Goal: Task Accomplishment & Management: Complete application form

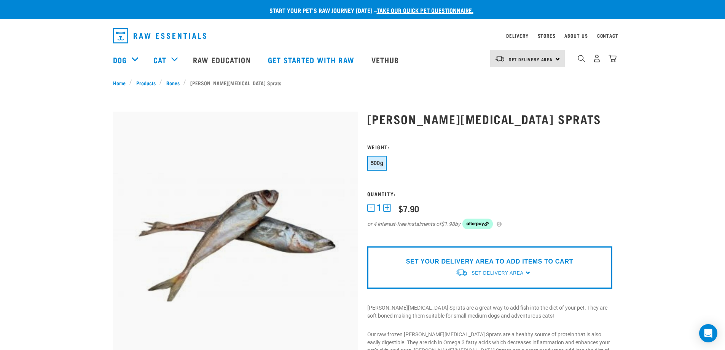
click at [438, 11] on link "take our quick pet questionnaire." at bounding box center [425, 9] width 97 height 3
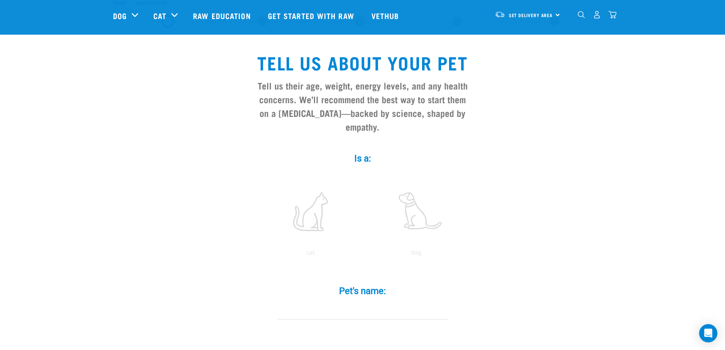
scroll to position [38, 0]
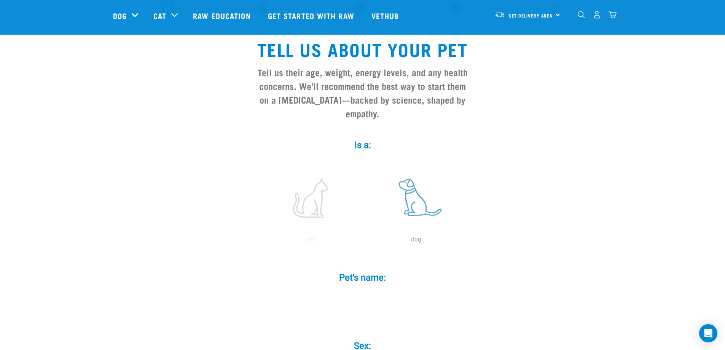
click at [413, 191] on label at bounding box center [416, 198] width 103 height 65
click at [363, 241] on input "radio" at bounding box center [363, 241] width 0 height 0
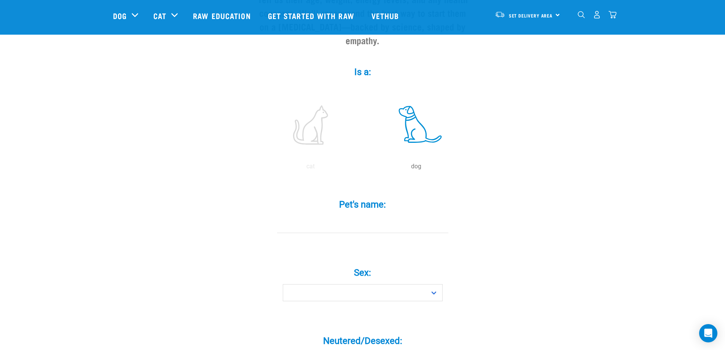
scroll to position [114, 0]
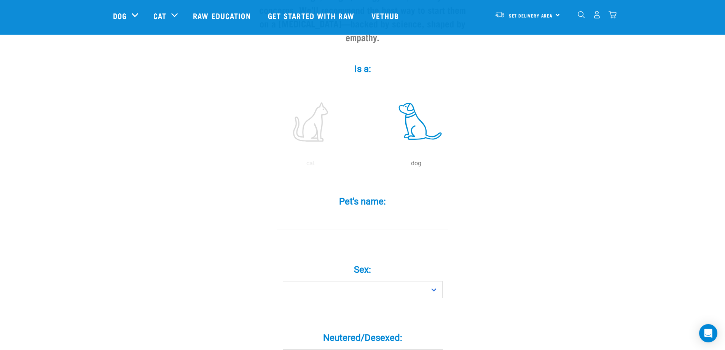
click at [379, 213] on input "Pet's name: *" at bounding box center [362, 221] width 171 height 17
type input "HANK"
click at [373, 281] on select "Boy Girl" at bounding box center [363, 289] width 160 height 17
select select "boy"
click at [283, 281] on select "Boy Girl" at bounding box center [363, 289] width 160 height 17
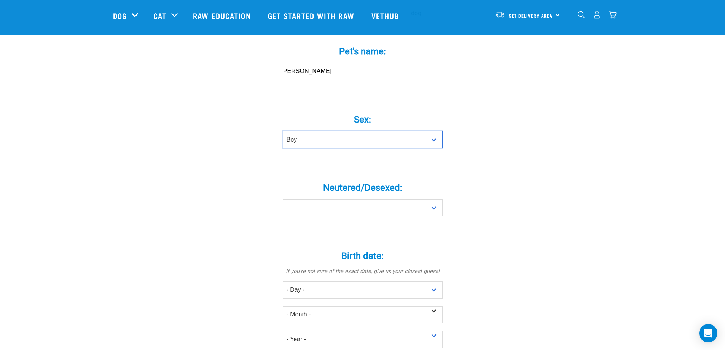
scroll to position [266, 0]
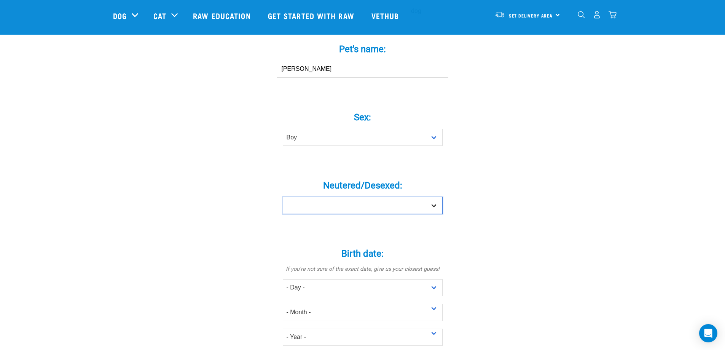
click at [407, 197] on select "Yes No" at bounding box center [363, 205] width 160 height 17
select select "yes"
click at [283, 197] on select "Yes No" at bounding box center [363, 205] width 160 height 17
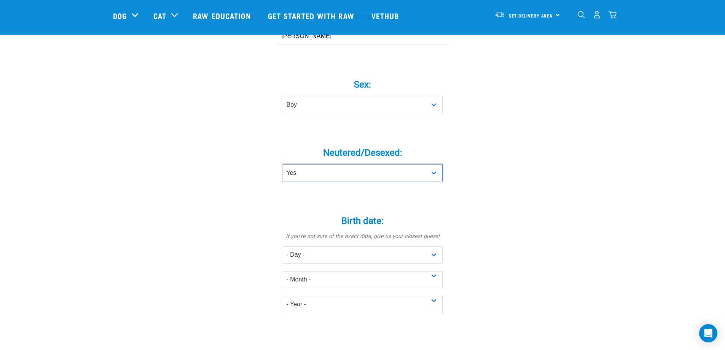
scroll to position [342, 0]
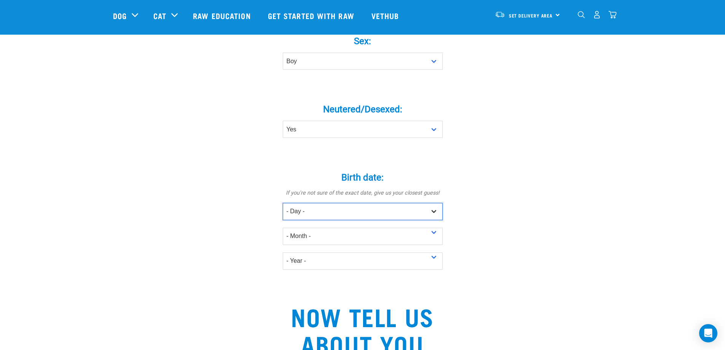
click at [333, 203] on select "- Day - 1 2 3 4 5 6 7 8 9 10 11 12 13 14 15 16 17 18 19 20 21 22 23 24 25 26 27" at bounding box center [363, 211] width 160 height 17
select select "14"
click at [283, 203] on select "- Day - 1 2 3 4 5 6 7 8 9 10 11 12 13 14 15 16 17 18 19 20 21 22 23 24 25 26 27" at bounding box center [363, 211] width 160 height 17
click at [317, 228] on select "- Month - January February March April May June July August September October N…" at bounding box center [363, 236] width 160 height 17
select select "May"
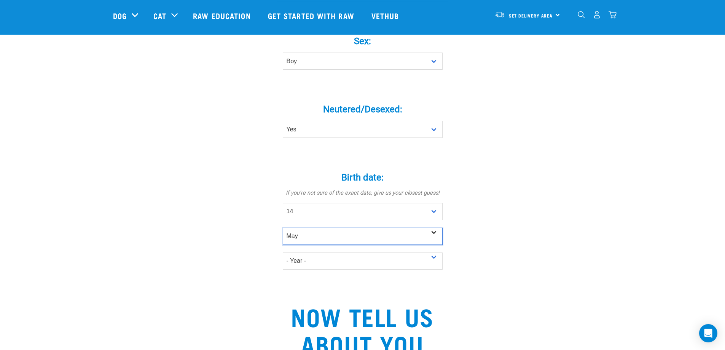
click at [283, 228] on select "- Month - January February March April May June July August September October N…" at bounding box center [363, 236] width 160 height 17
click at [322, 252] on select "- Year - 2025 2024 2023 2022 2021 2020 2019 2018 2017 2016 2015 2014 2013 2012" at bounding box center [363, 260] width 160 height 17
select select "2021"
click at [283, 252] on select "- Year - 2025 2024 2023 2022 2021 2020 2019 2018 2017 2016 2015 2014 2013 2012" at bounding box center [363, 260] width 160 height 17
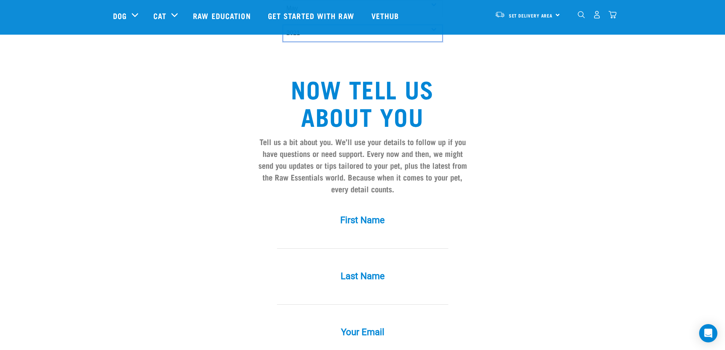
scroll to position [571, 0]
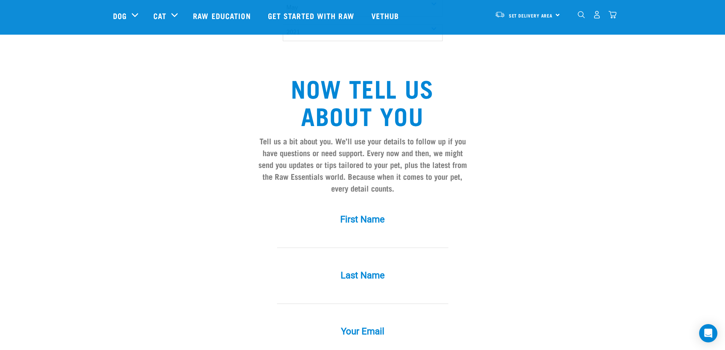
click at [410, 231] on input "First Name *" at bounding box center [362, 239] width 171 height 17
type input "Shelly"
type input "Haggas"
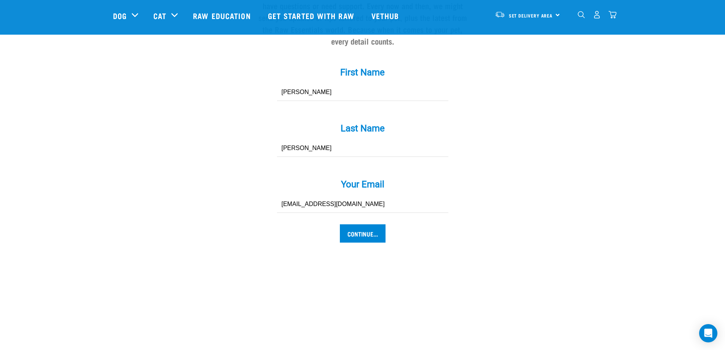
scroll to position [723, 0]
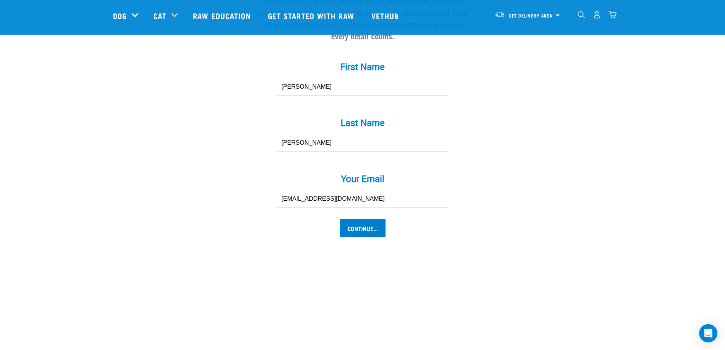
type input "shellyspam25@gmail.com"
click at [373, 219] on input "Continue..." at bounding box center [363, 228] width 46 height 18
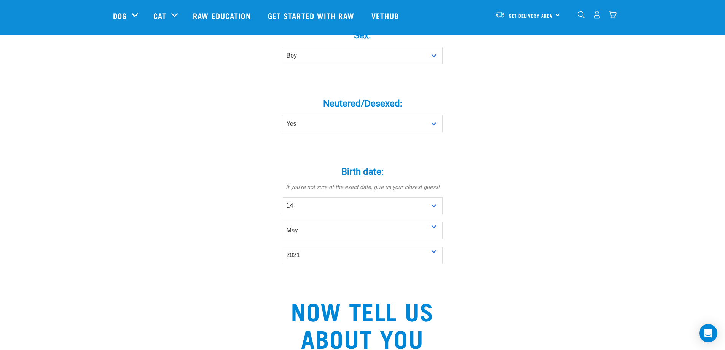
scroll to position [342, 0]
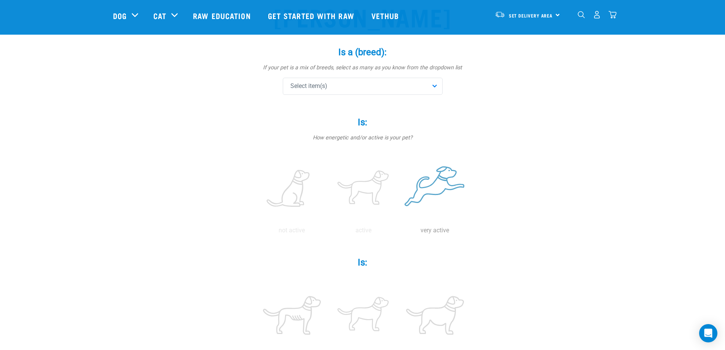
scroll to position [76, 0]
click at [451, 188] on label at bounding box center [435, 186] width 68 height 65
click at [399, 230] on input "radio" at bounding box center [399, 230] width 0 height 0
click at [348, 88] on div "Select item(s)" at bounding box center [363, 83] width 160 height 17
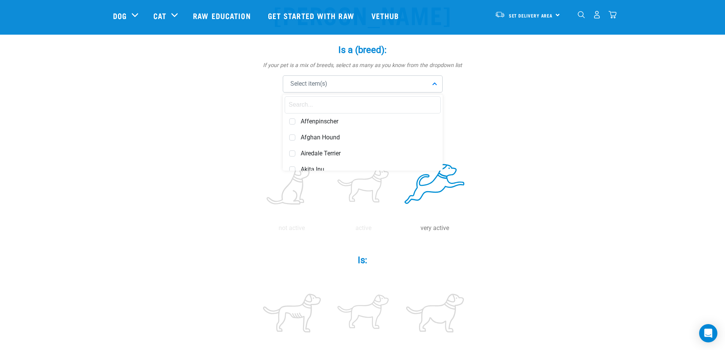
click at [340, 103] on input "text" at bounding box center [363, 104] width 156 height 17
type input "viz"
click at [291, 121] on span at bounding box center [292, 121] width 6 height 6
click at [506, 176] on div "HANK Is a (breed): * If your pet is a mix of breeds, select as many as you know…" at bounding box center [362, 336] width 499 height 703
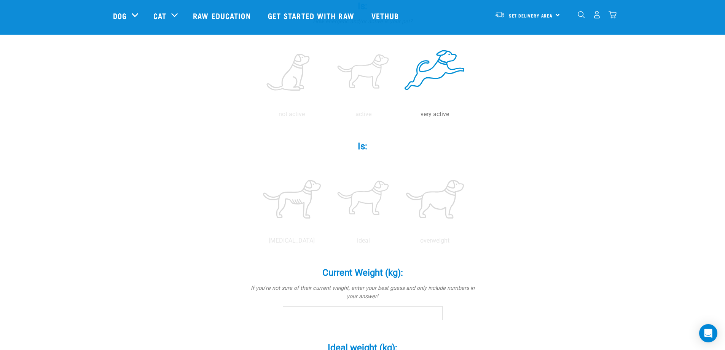
scroll to position [190, 0]
click at [360, 196] on label at bounding box center [363, 198] width 68 height 65
click at [328, 242] on input "radio" at bounding box center [328, 242] width 0 height 0
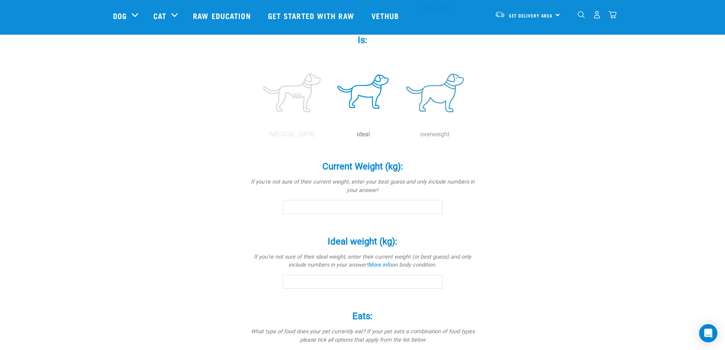
scroll to position [342, 0]
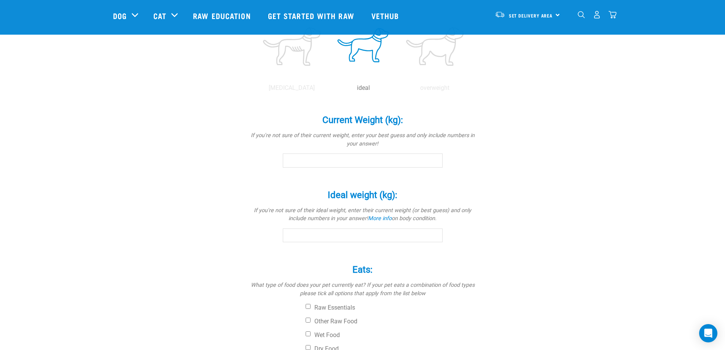
click at [403, 160] on input "Current Weight (kg): *" at bounding box center [363, 160] width 160 height 14
type input "25"
click at [376, 235] on input "Ideal weight (kg): *" at bounding box center [363, 235] width 160 height 14
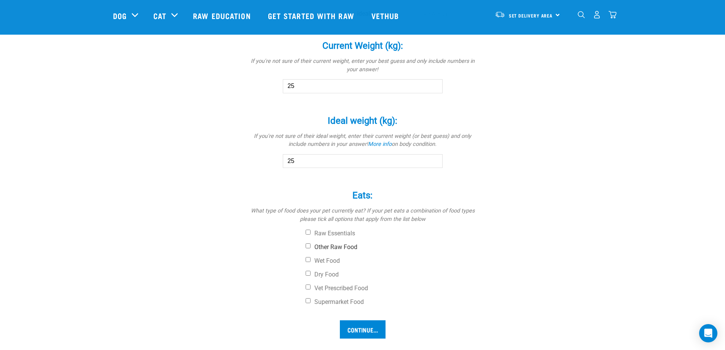
scroll to position [419, 0]
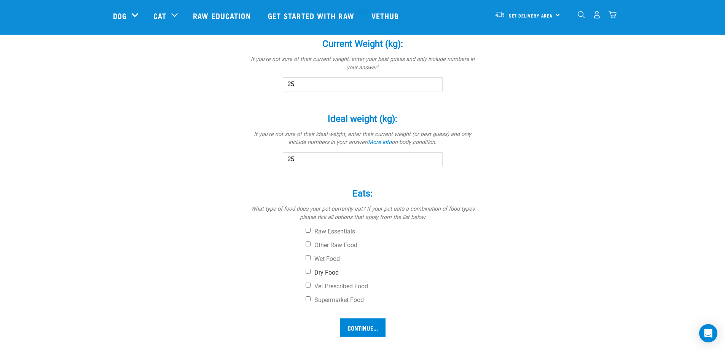
type input "25"
click at [306, 271] on input "Dry Food" at bounding box center [308, 271] width 5 height 5
checkbox input "true"
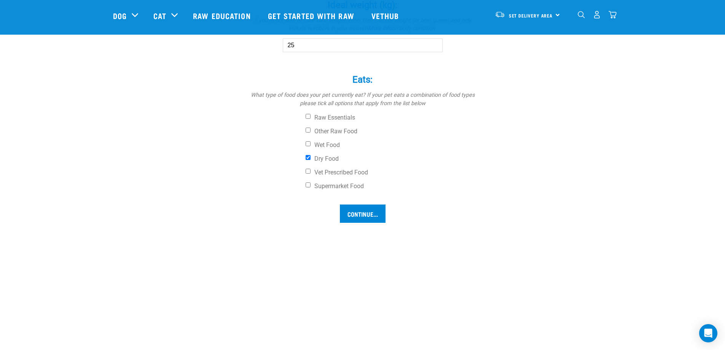
scroll to position [533, 0]
click at [366, 213] on input "Continue..." at bounding box center [363, 213] width 46 height 18
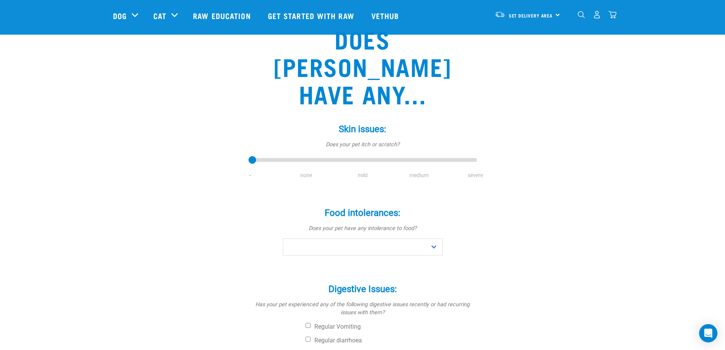
scroll to position [38, 0]
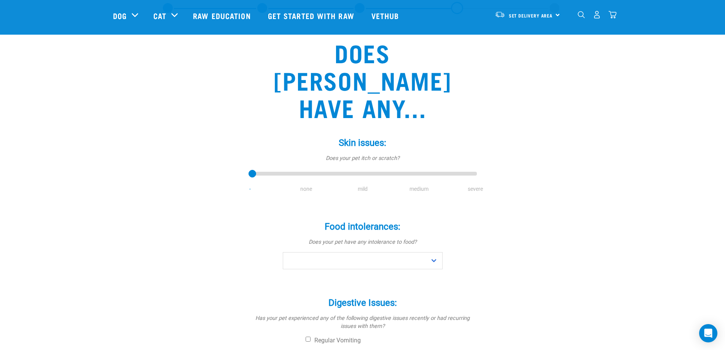
click at [305, 185] on li "none" at bounding box center [306, 189] width 56 height 8
drag, startPoint x: 249, startPoint y: 146, endPoint x: 302, endPoint y: 147, distance: 52.5
type input "1"
click at [302, 169] on input "range" at bounding box center [362, 174] width 228 height 11
click at [379, 252] on select "No Yes" at bounding box center [363, 260] width 160 height 17
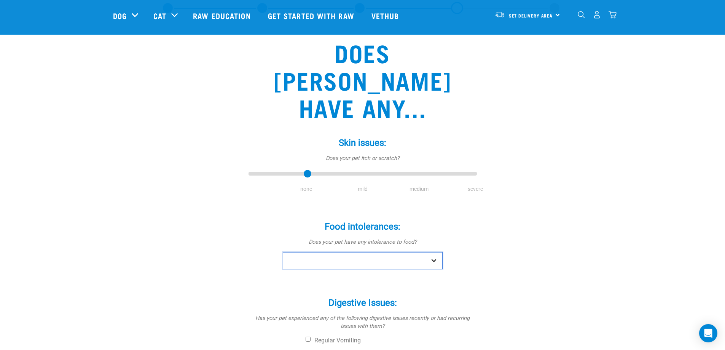
select select "no"
click at [283, 252] on select "No Yes" at bounding box center [363, 260] width 160 height 17
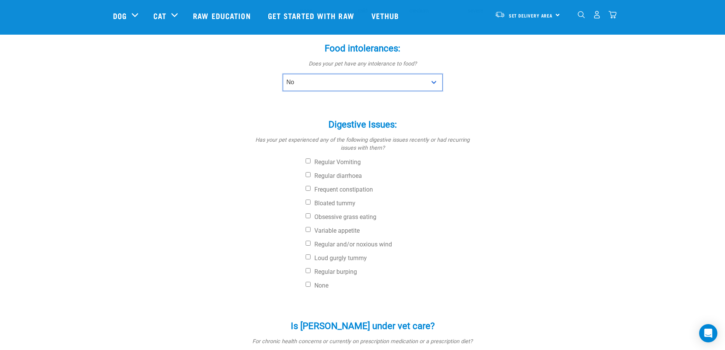
scroll to position [228, 0]
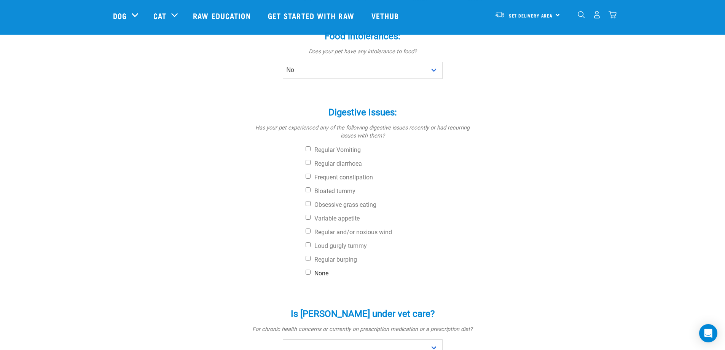
click at [308, 269] on input "None" at bounding box center [308, 271] width 5 height 5
checkbox input "true"
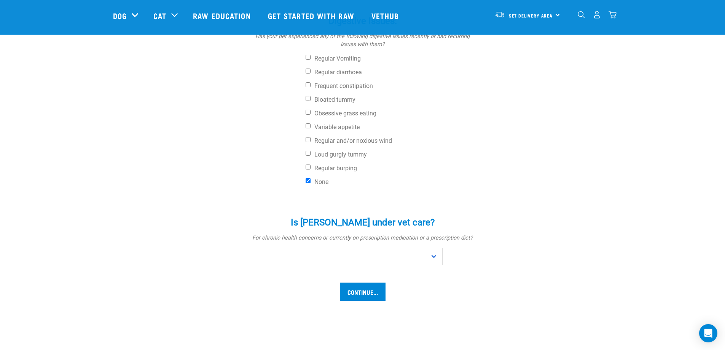
scroll to position [342, 0]
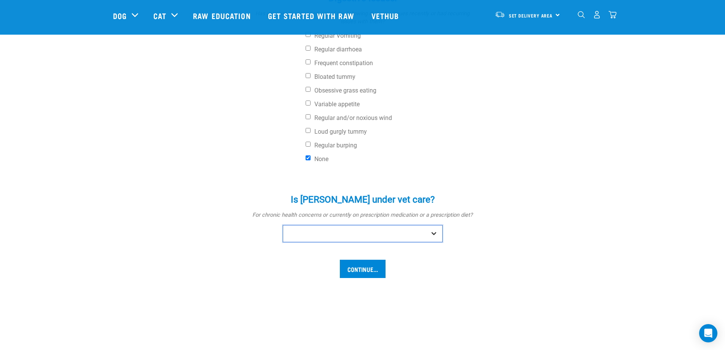
click at [405, 225] on select "No Yes" at bounding box center [363, 233] width 160 height 17
select select "no"
click at [283, 225] on select "No Yes" at bounding box center [363, 233] width 160 height 17
click at [369, 260] on input "Continue..." at bounding box center [363, 269] width 46 height 18
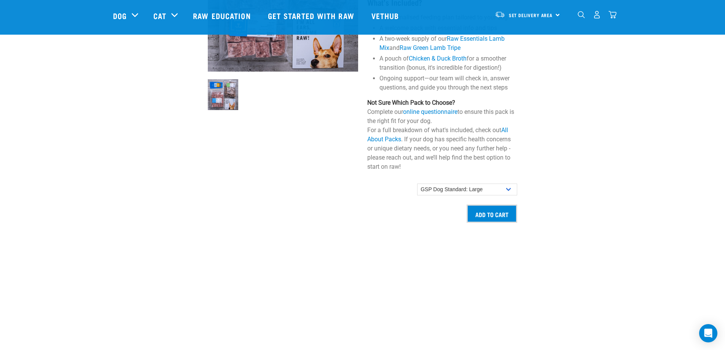
scroll to position [571, 0]
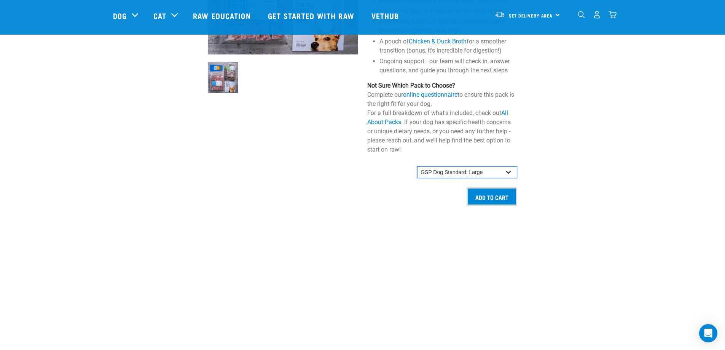
click at [503, 178] on select "GSP Dog Standard: Small GSP Dog Standard: Small-Medium GSP Dog Standard: Medium…" at bounding box center [467, 172] width 100 height 12
click at [561, 188] on div at bounding box center [562, 51] width 80 height 318
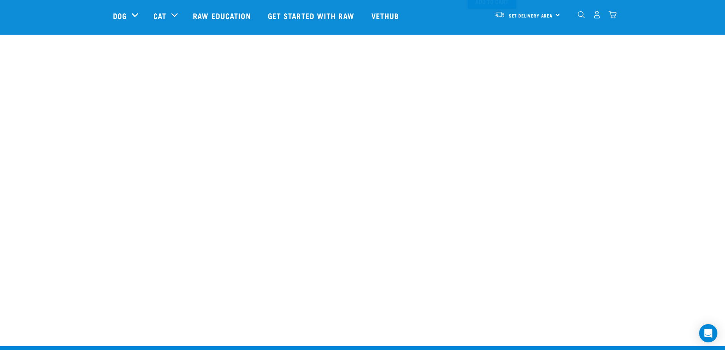
scroll to position [538, 0]
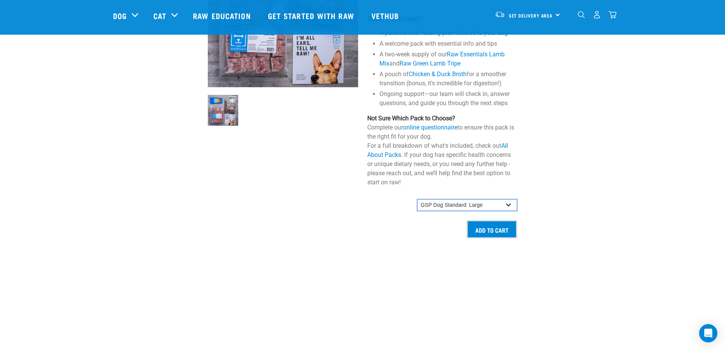
click at [463, 211] on select "GSP Dog Standard: Small GSP Dog Standard: Small-Medium GSP Dog Standard: Medium…" at bounding box center [467, 205] width 100 height 12
select select "19640"
click at [417, 206] on select "GSP Dog Standard: Small GSP Dog Standard: Small-Medium GSP Dog Standard: Medium…" at bounding box center [467, 205] width 100 height 12
click at [479, 238] on input "Add to cart" at bounding box center [492, 229] width 51 height 18
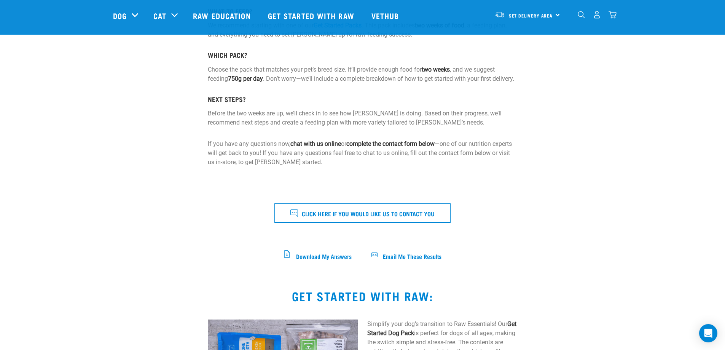
scroll to position [153, 0]
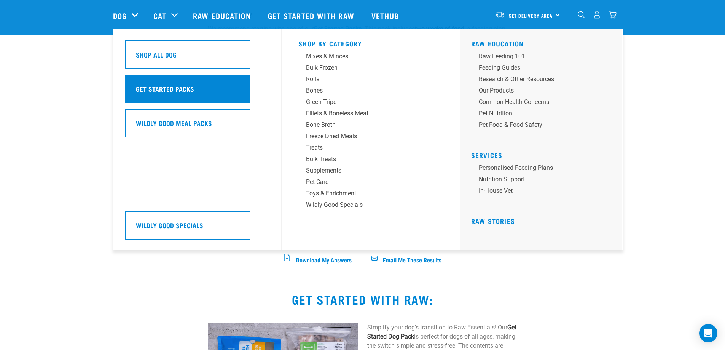
click at [161, 88] on h5 "Get Started Packs" at bounding box center [165, 89] width 58 height 10
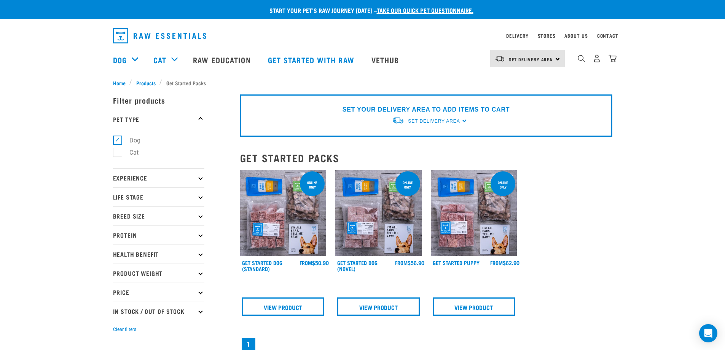
scroll to position [38, 0]
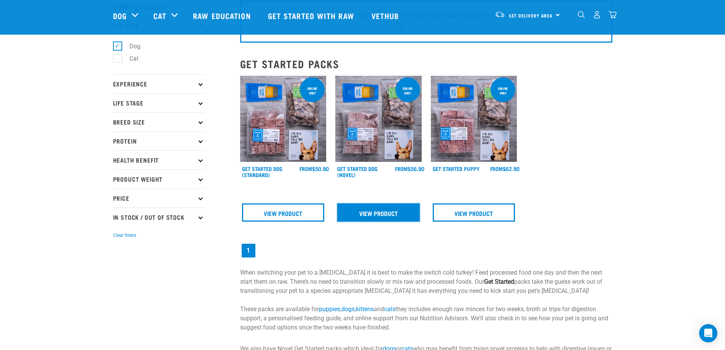
click at [389, 212] on link "View Product" at bounding box center [378, 212] width 83 height 18
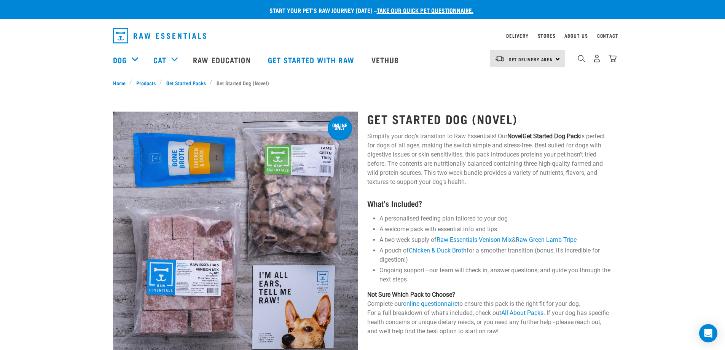
drag, startPoint x: 519, startPoint y: 277, endPoint x: 667, endPoint y: 221, distance: 158.4
click at [667, 221] on div "Start your pet’s raw journey today – take our quick pet questionnaire. Delivery…" at bounding box center [362, 283] width 725 height 567
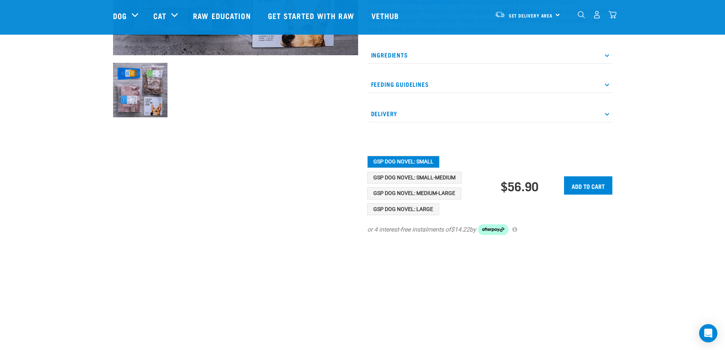
scroll to position [228, 0]
